Goal: Information Seeking & Learning: Understand process/instructions

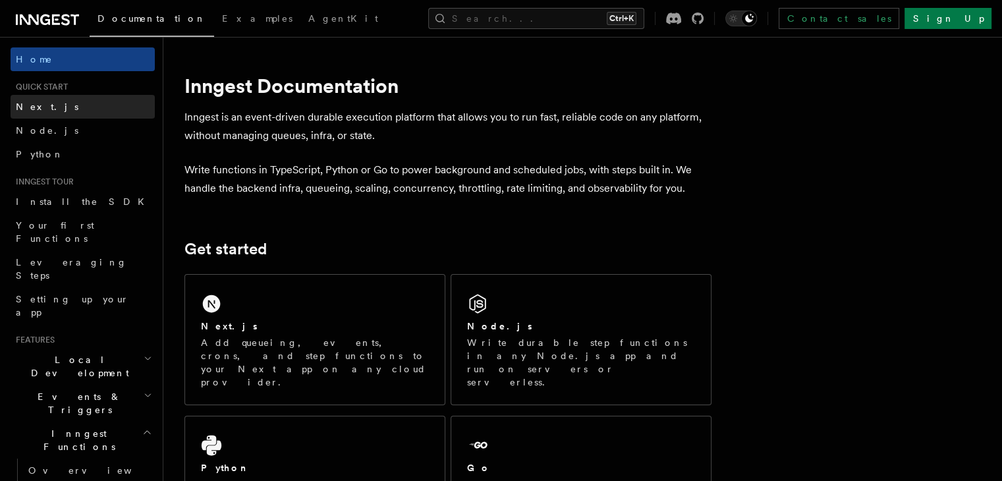
click at [34, 101] on span "Next.js" at bounding box center [47, 106] width 63 height 11
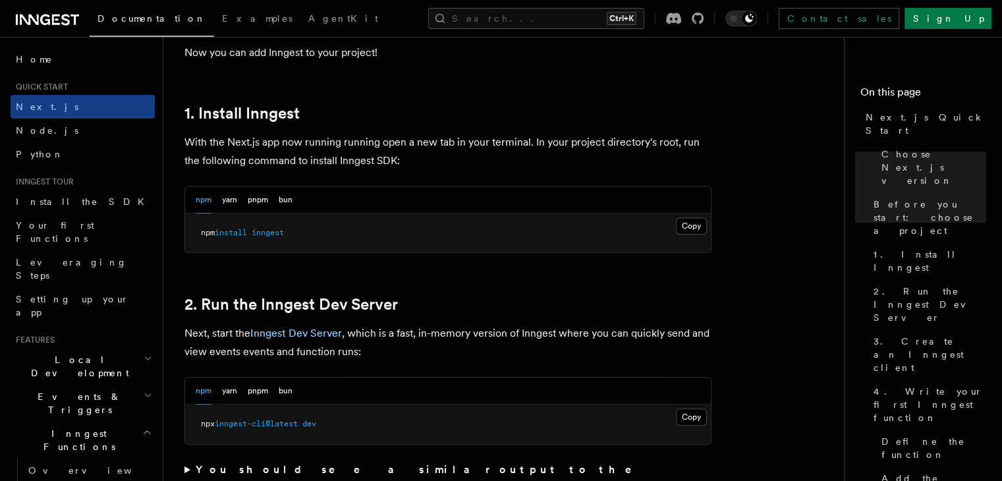
scroll to position [726, 0]
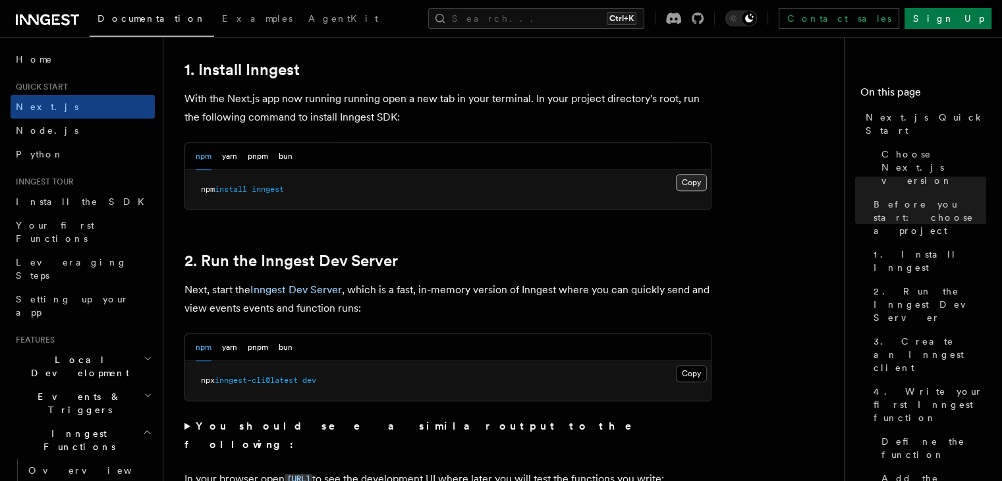
click at [689, 179] on button "Copy Copied" at bounding box center [691, 182] width 31 height 17
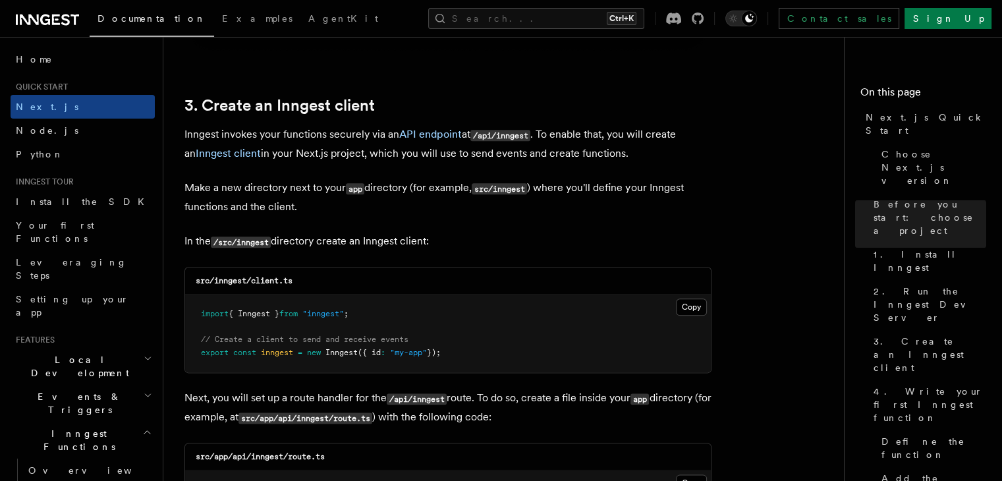
scroll to position [1514, 0]
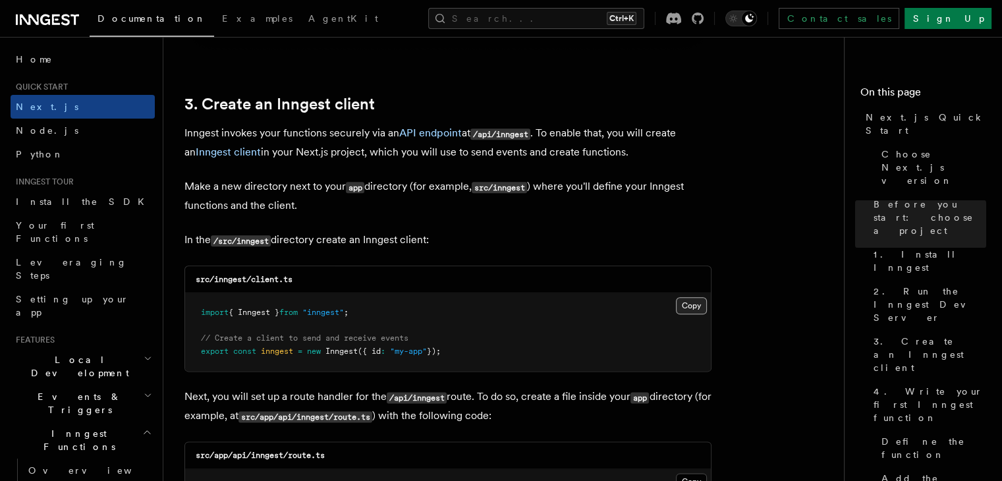
click at [692, 304] on button "Copy Copied" at bounding box center [691, 305] width 31 height 17
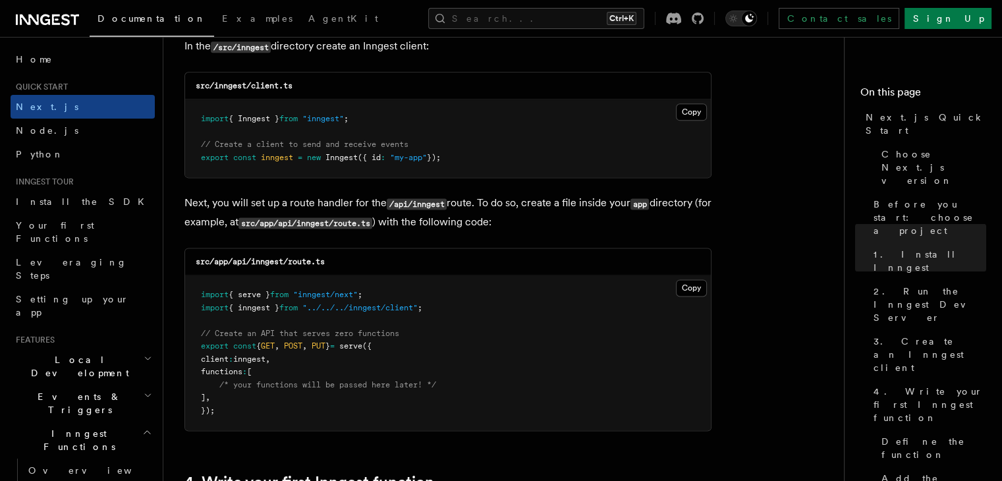
scroll to position [1779, 0]
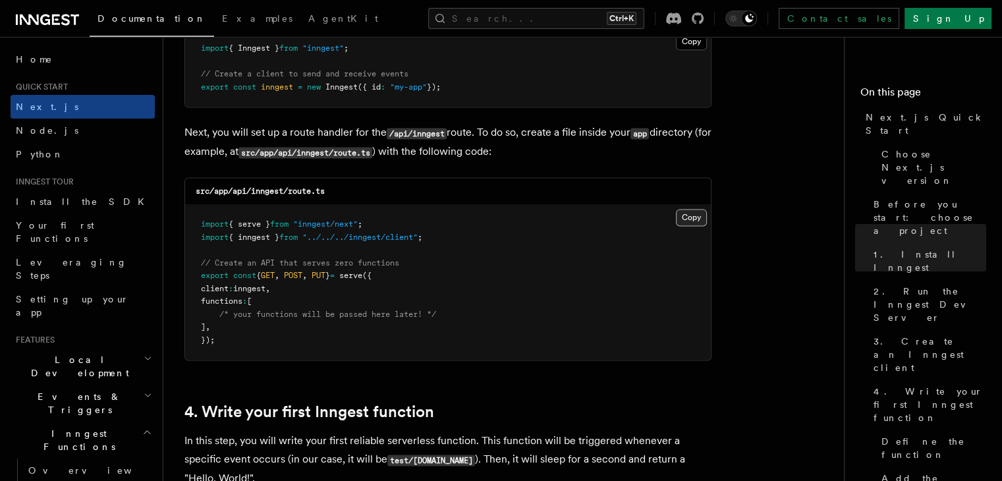
click at [683, 219] on button "Copy Copied" at bounding box center [691, 217] width 31 height 17
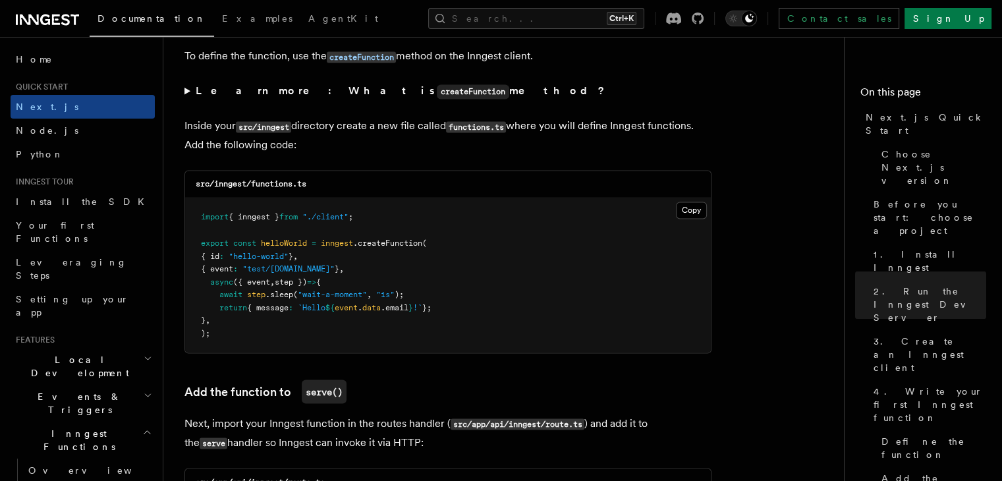
scroll to position [2275, 0]
copy span "import { inngest } from "./client" ;"
drag, startPoint x: 203, startPoint y: 217, endPoint x: 375, endPoint y: 225, distance: 172.1
click at [375, 225] on pre "import { inngest } from "./client" ; export const helloWorld = inngest .createF…" at bounding box center [448, 275] width 526 height 155
